Goal: Check status: Check status

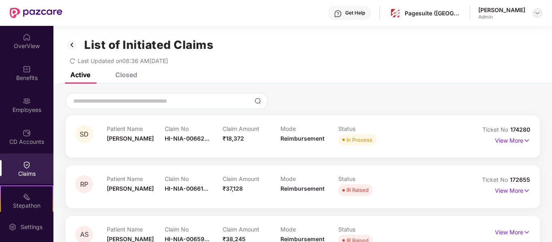
click at [537, 15] on img at bounding box center [537, 13] width 6 height 6
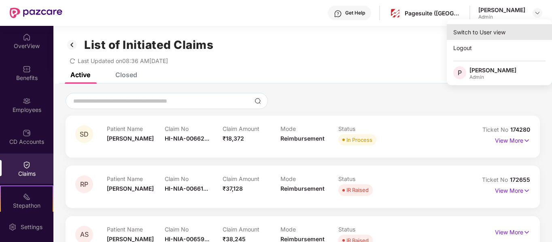
click at [482, 32] on div "Switch to User view" at bounding box center [499, 32] width 105 height 16
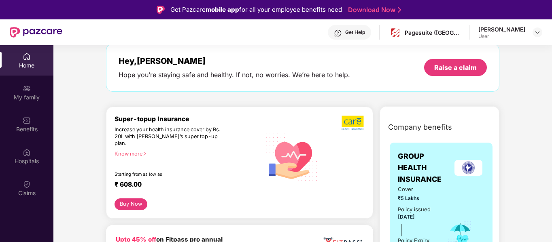
scroll to position [42, 0]
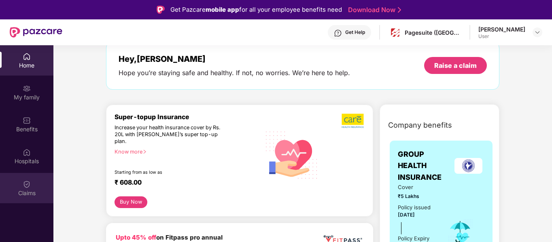
click at [34, 177] on div "Claims" at bounding box center [26, 188] width 53 height 30
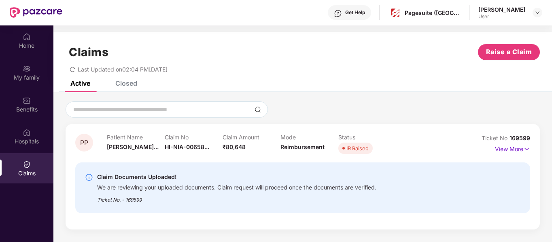
scroll to position [20, 0]
click at [133, 79] on div "Claims Raise a Claim Last Updated on 02:04 PM[DATE]" at bounding box center [302, 56] width 498 height 49
click at [134, 83] on div "Closed" at bounding box center [126, 83] width 22 height 8
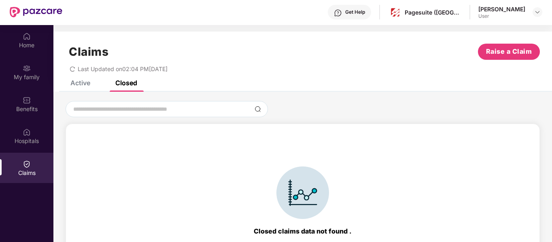
click at [78, 85] on div "Active" at bounding box center [80, 83] width 20 height 8
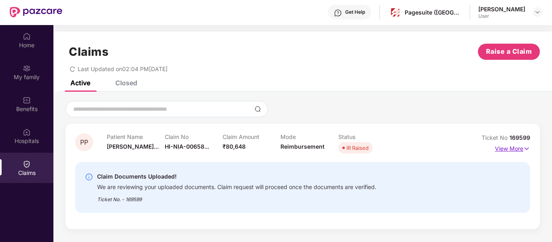
click at [515, 151] on p "View More" at bounding box center [512, 147] width 35 height 11
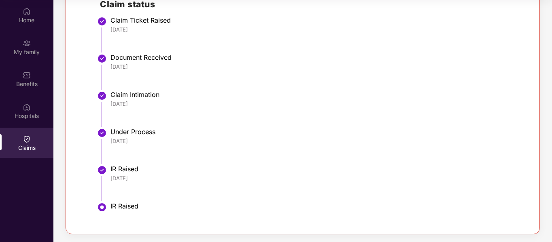
scroll to position [0, 0]
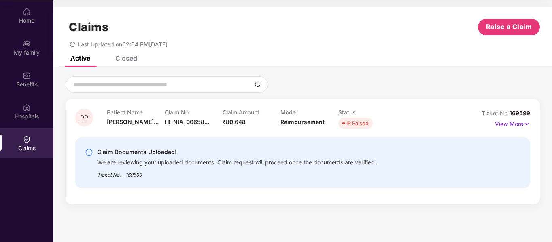
scroll to position [45, 0]
click at [524, 121] on img at bounding box center [526, 123] width 7 height 9
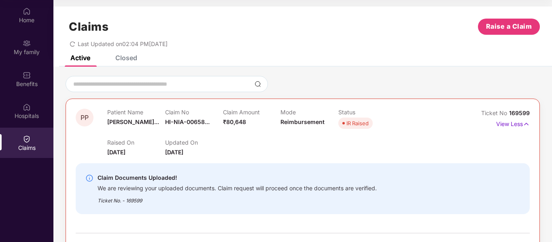
scroll to position [42, 0]
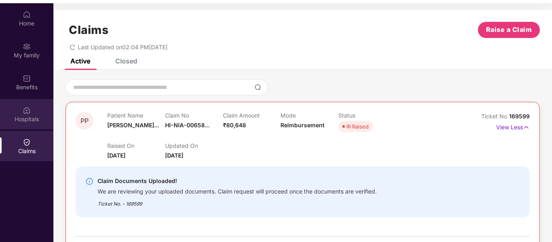
click at [29, 109] on img at bounding box center [27, 110] width 8 height 8
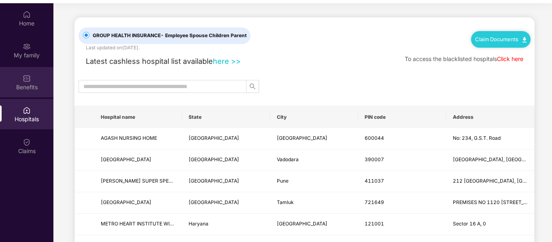
click at [24, 82] on img at bounding box center [27, 78] width 8 height 8
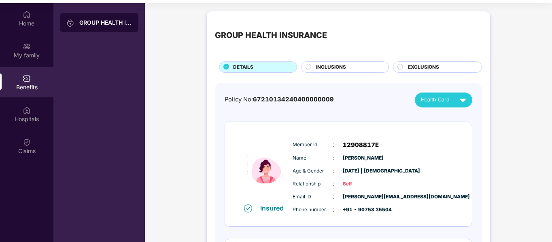
click at [321, 69] on span "INCLUSIONS" at bounding box center [331, 68] width 30 height 8
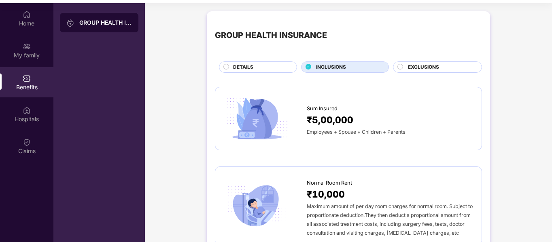
click at [437, 70] on span "EXCLUSIONS" at bounding box center [423, 68] width 31 height 8
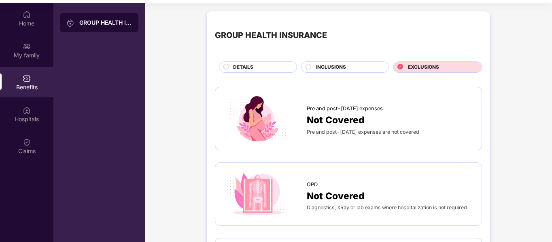
click at [241, 70] on span "DETAILS" at bounding box center [243, 68] width 20 height 8
